Goal: Information Seeking & Learning: Stay updated

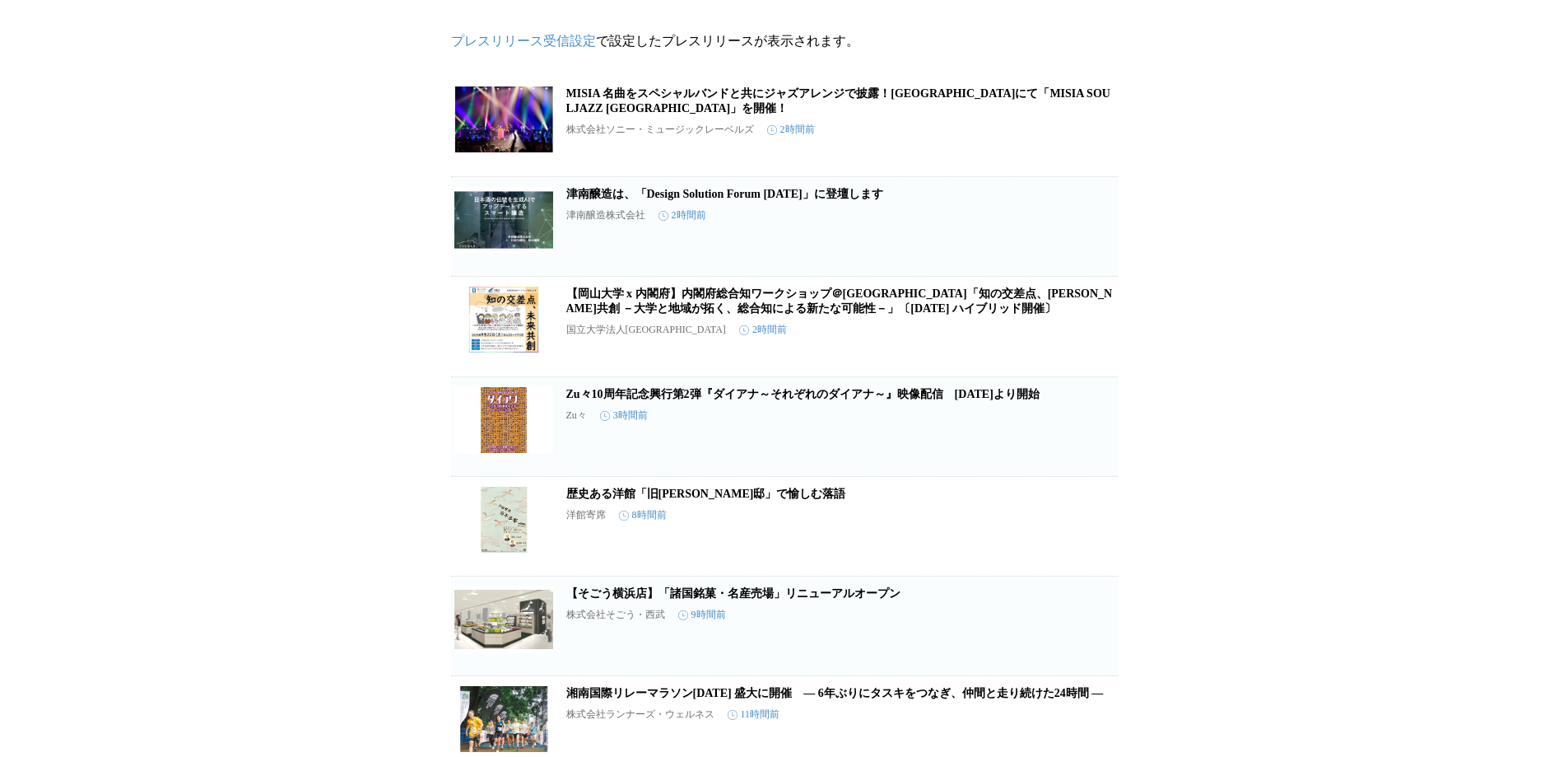
scroll to position [165, 0]
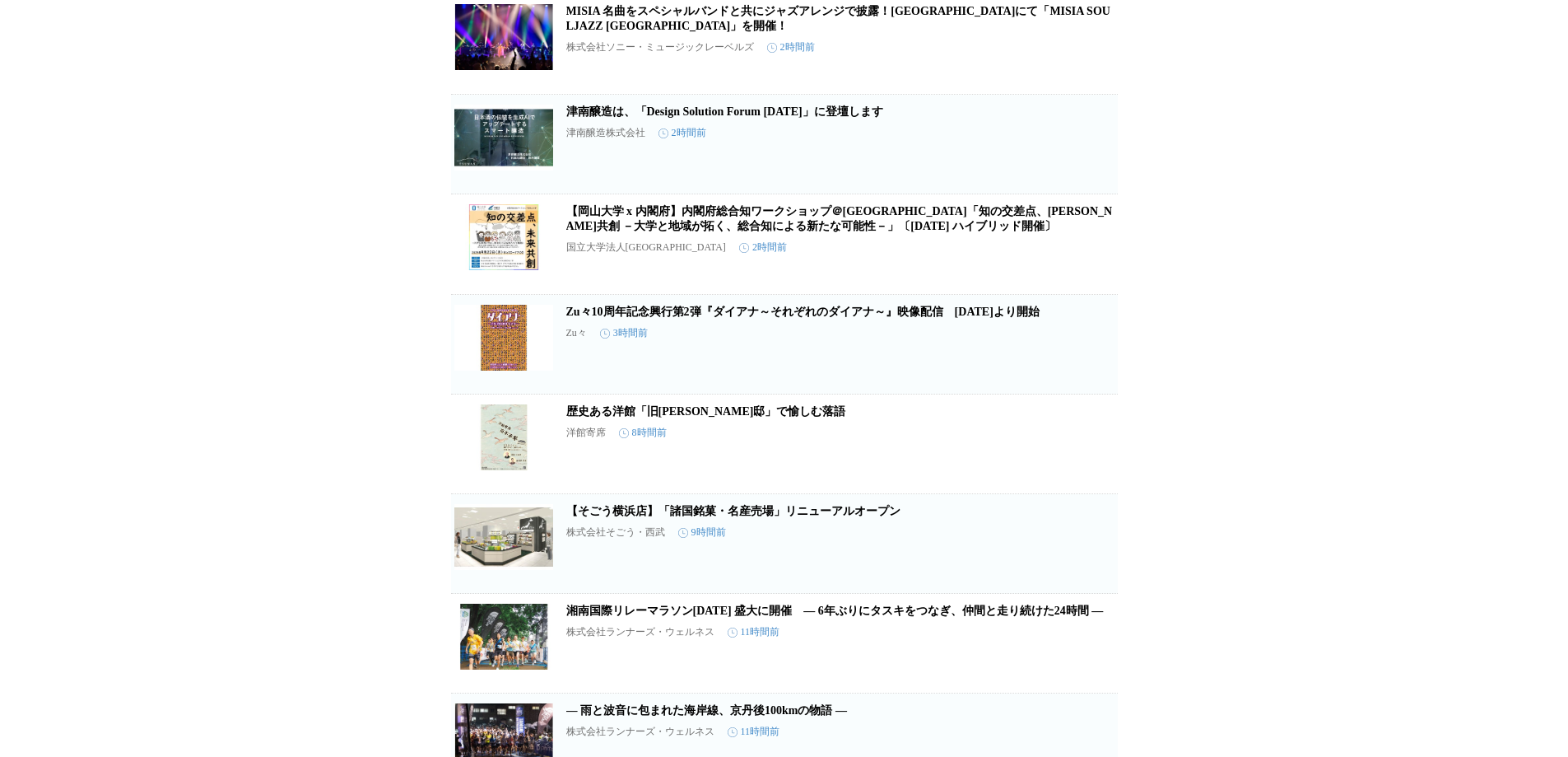
click at [1034, 560] on icon "button" at bounding box center [1032, 549] width 20 height 20
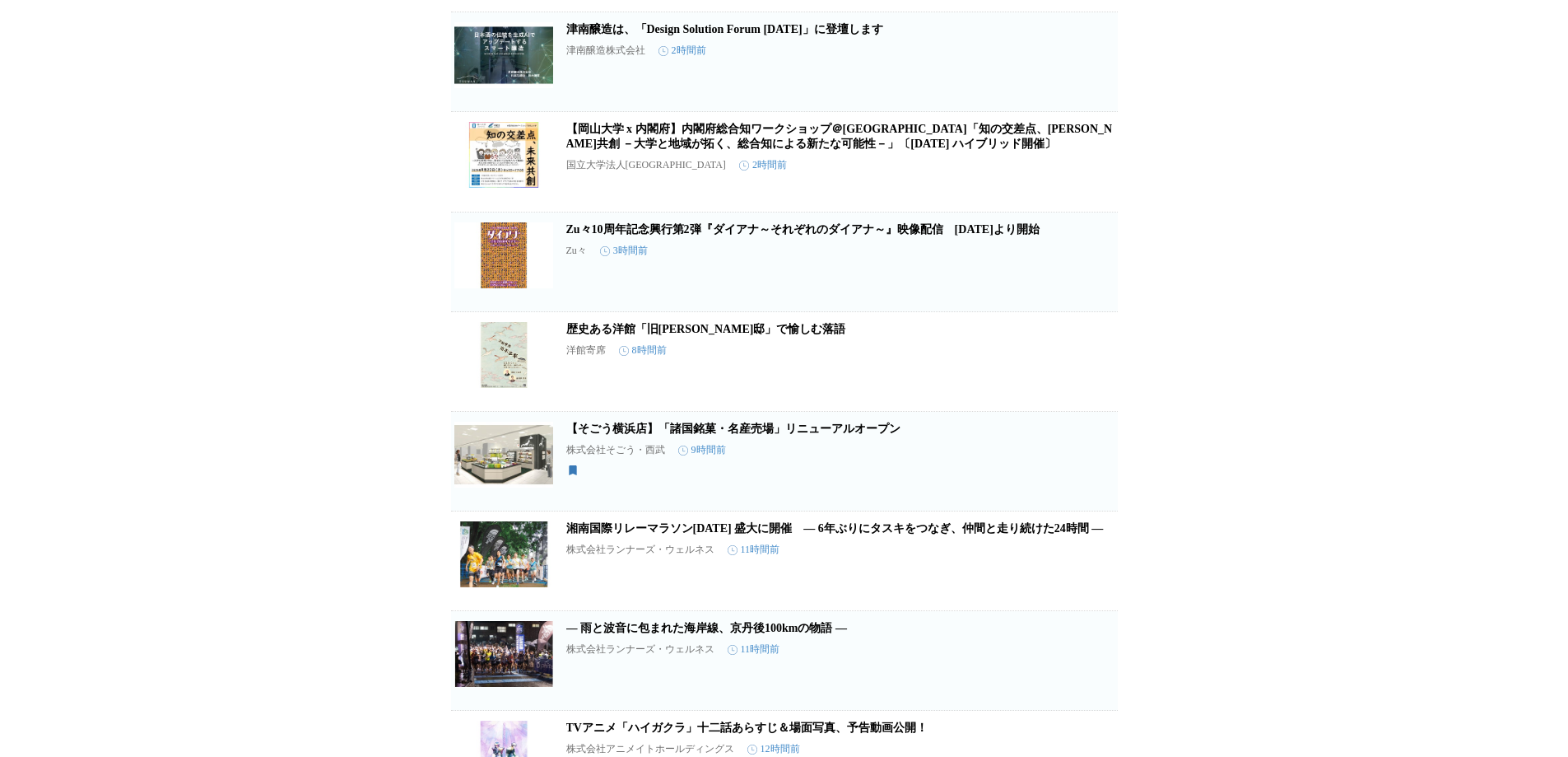
click at [852, 435] on link "【そごう横浜店】「諸国銘菓・名産売場」リニューアルオープン" at bounding box center [733, 429] width 334 height 12
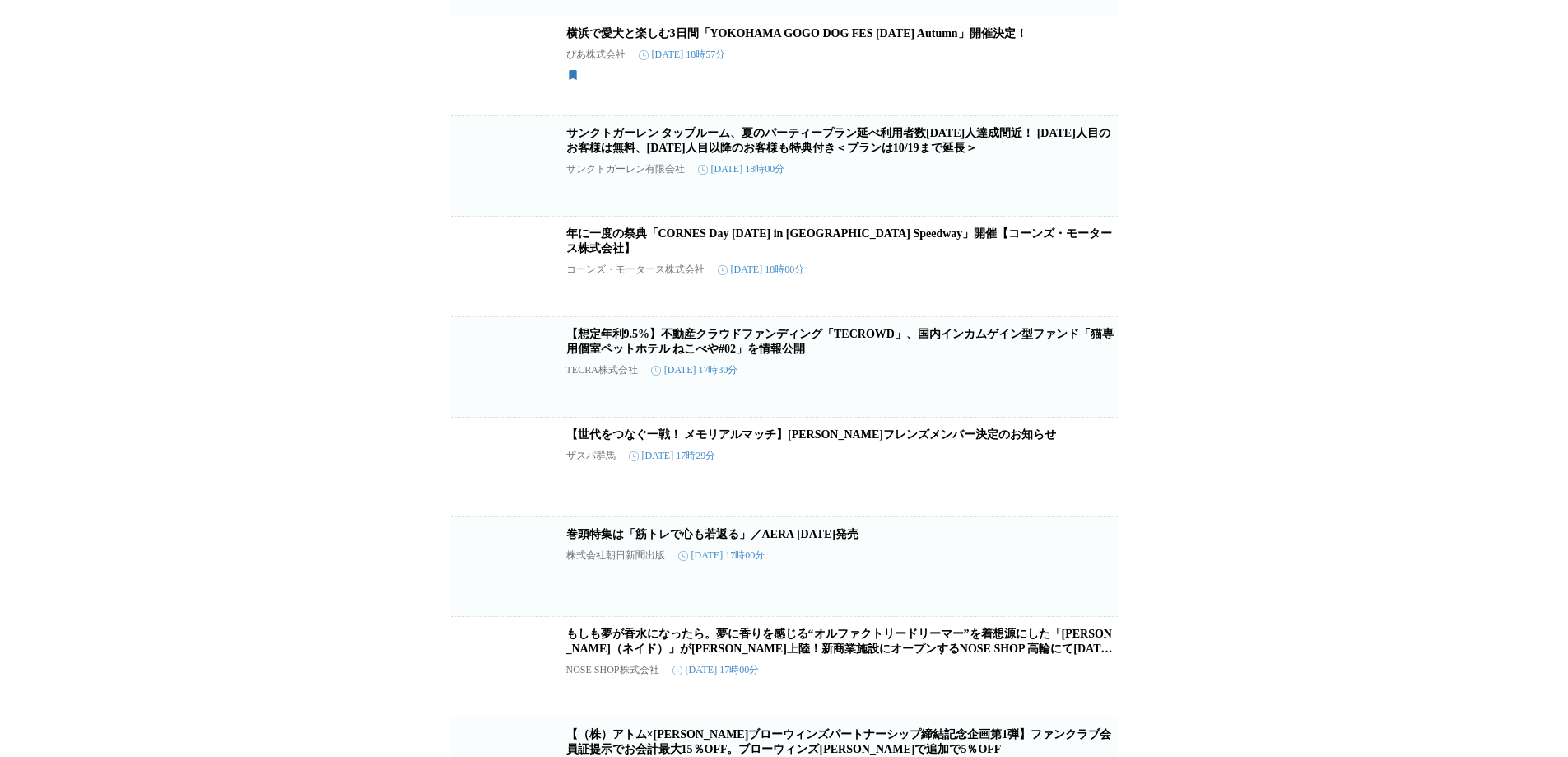
scroll to position [4215, 0]
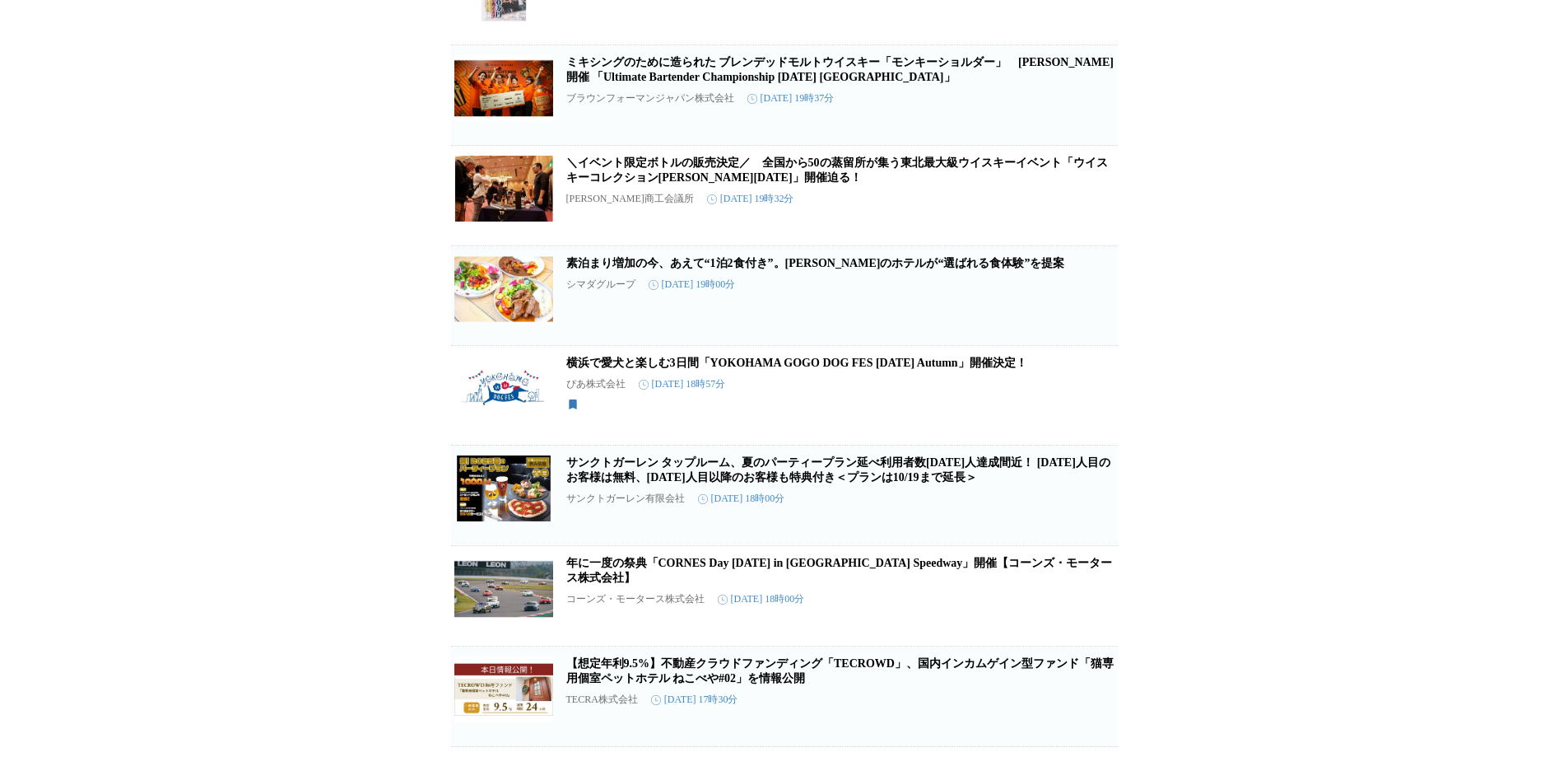
click at [942, 369] on link "横浜で愛犬と楽しむ3日間「YOKOHAMA GOGO DOG FES [DATE] Autumn」開催決定！" at bounding box center [796, 362] width 461 height 12
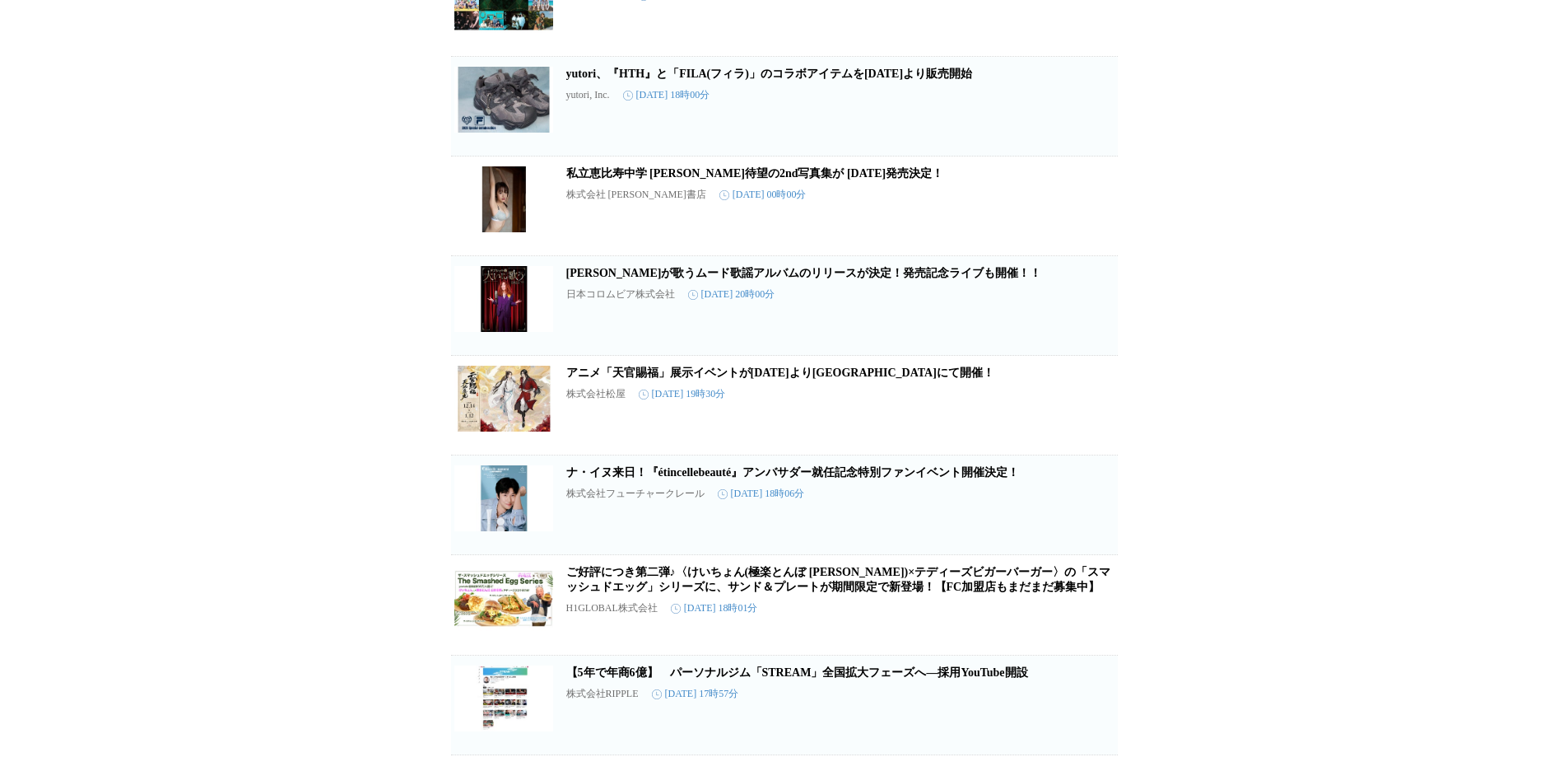
scroll to position [2733, 0]
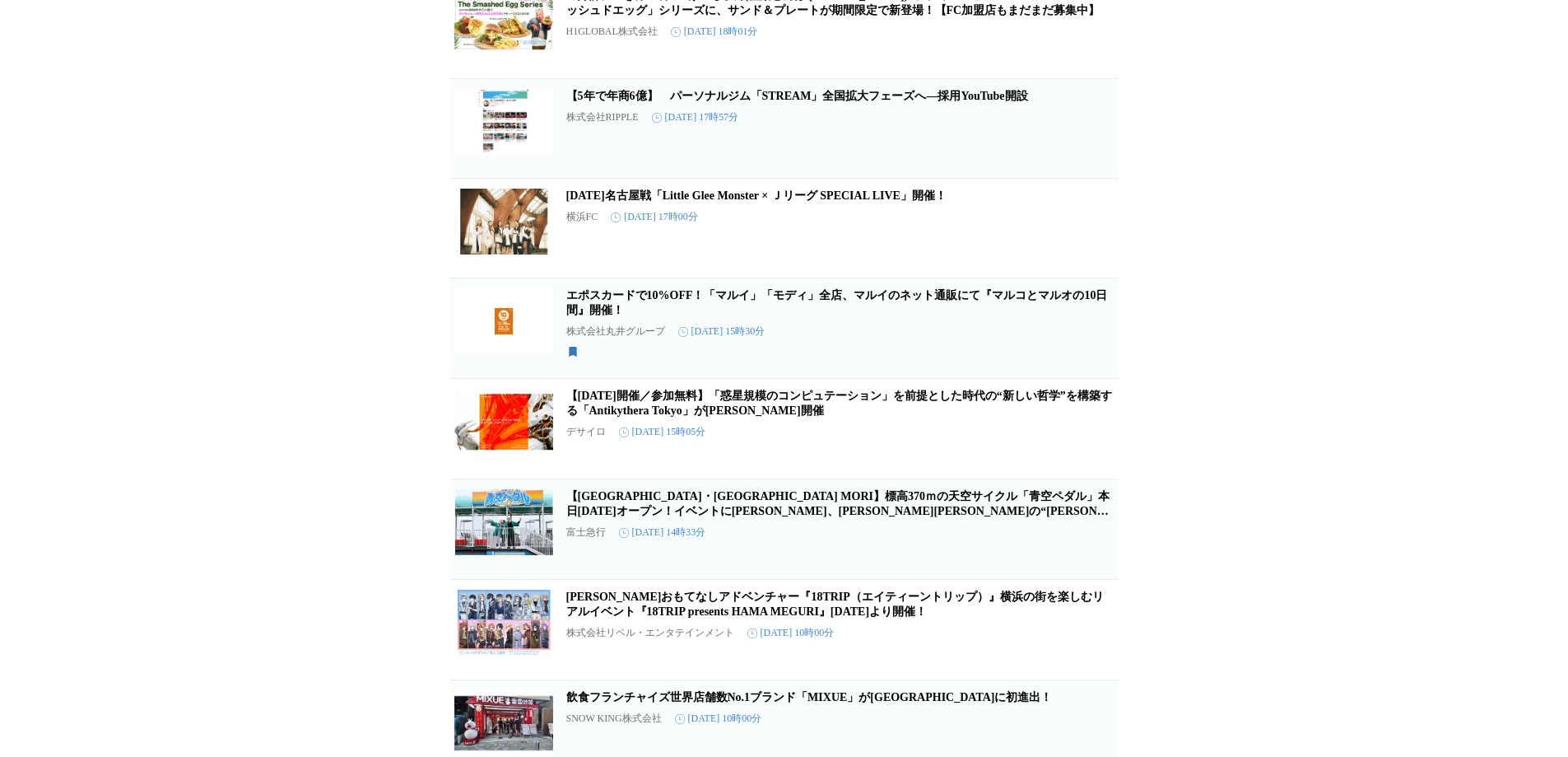
click at [1294, 215] on div "プレスリリース受信設定 で設定したプレスリリースが表示されます。 MISIA 名曲をスペシャルバンドと共にジャズアレンジで披露！[GEOGRAPHIC_DAT…" at bounding box center [784, 174] width 1568 height 6141
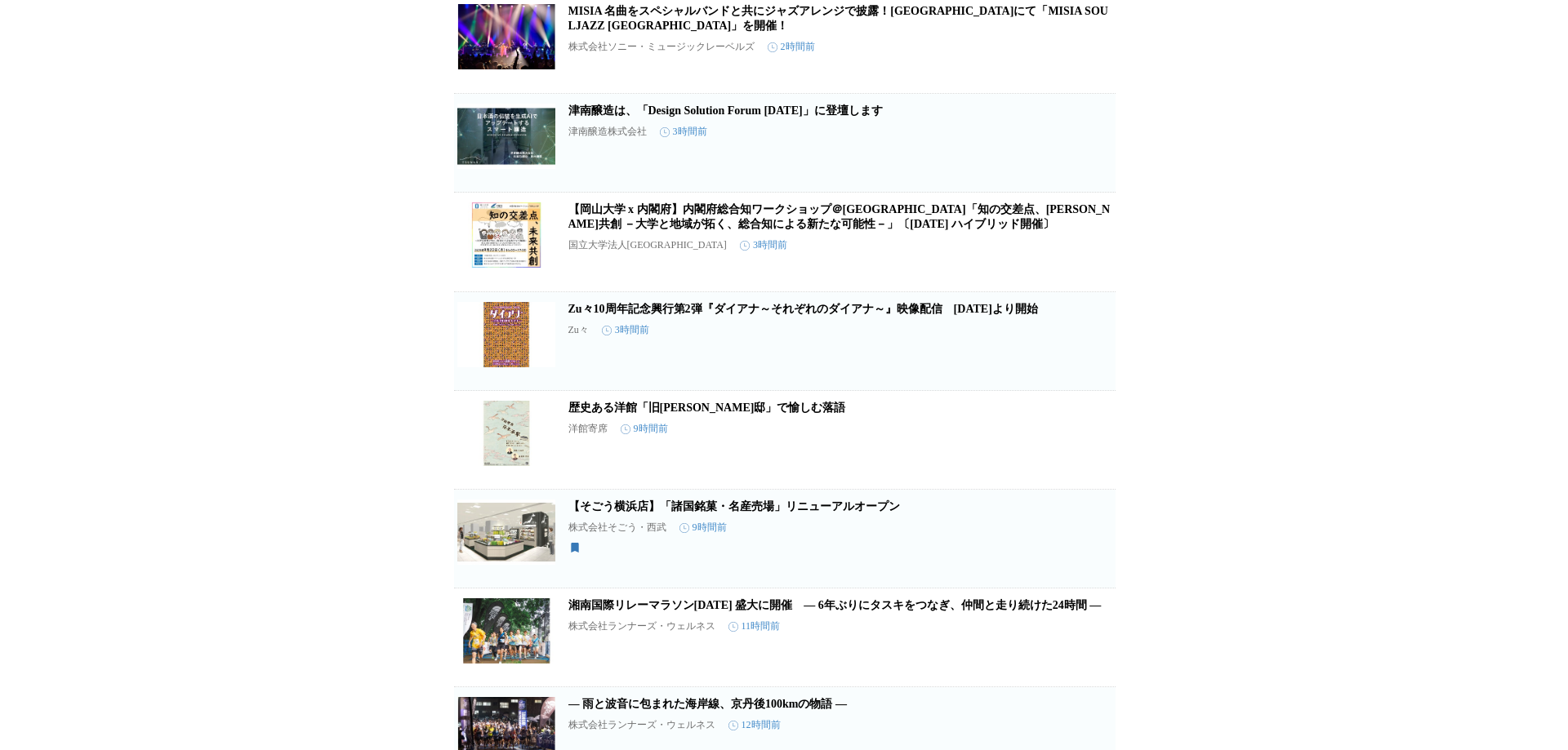
scroll to position [0, 0]
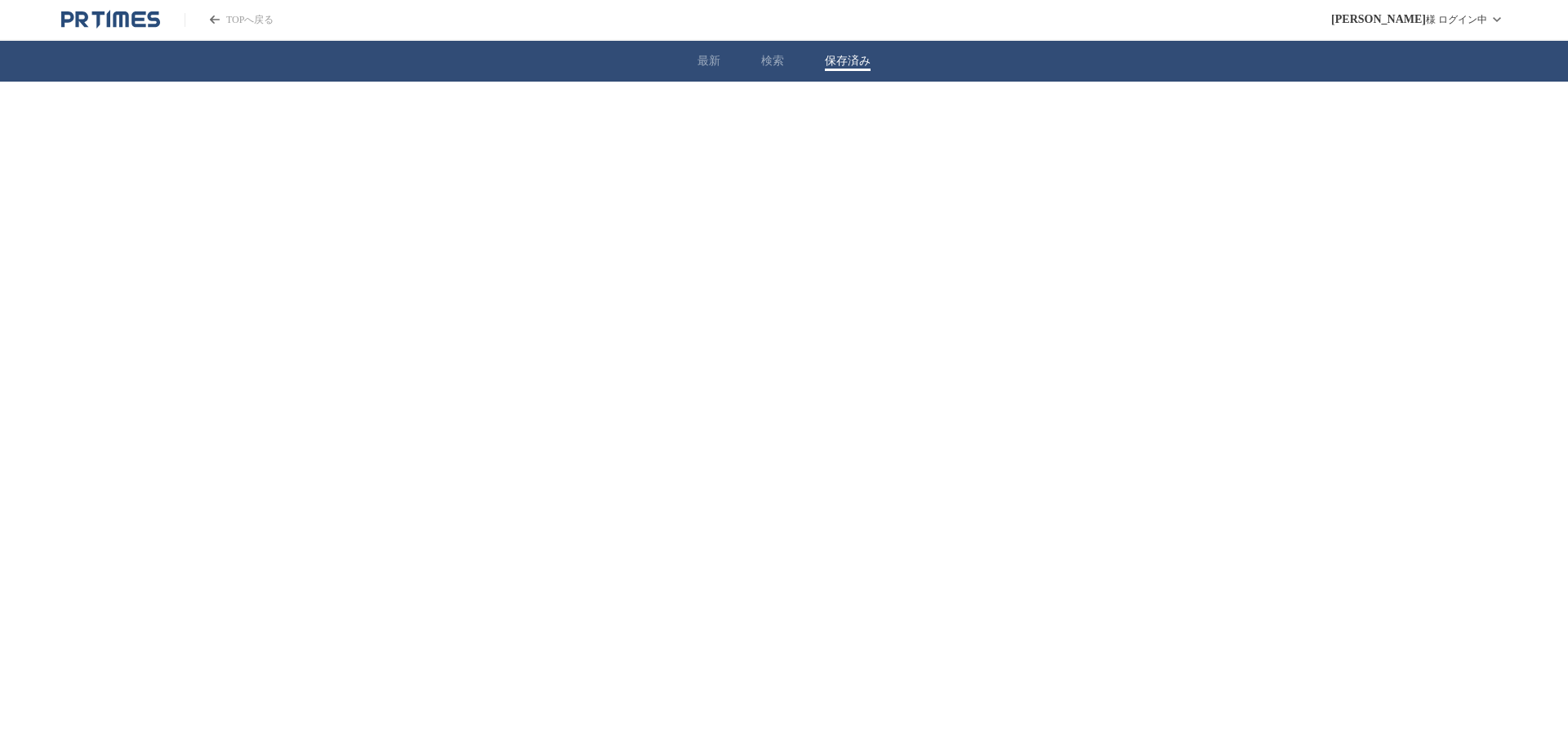
click at [836, 62] on button "保存済み" at bounding box center [847, 62] width 46 height 15
click at [771, 60] on button "検索" at bounding box center [772, 62] width 22 height 15
click at [849, 60] on button "保存済み" at bounding box center [847, 62] width 46 height 15
